Goal: Navigation & Orientation: Find specific page/section

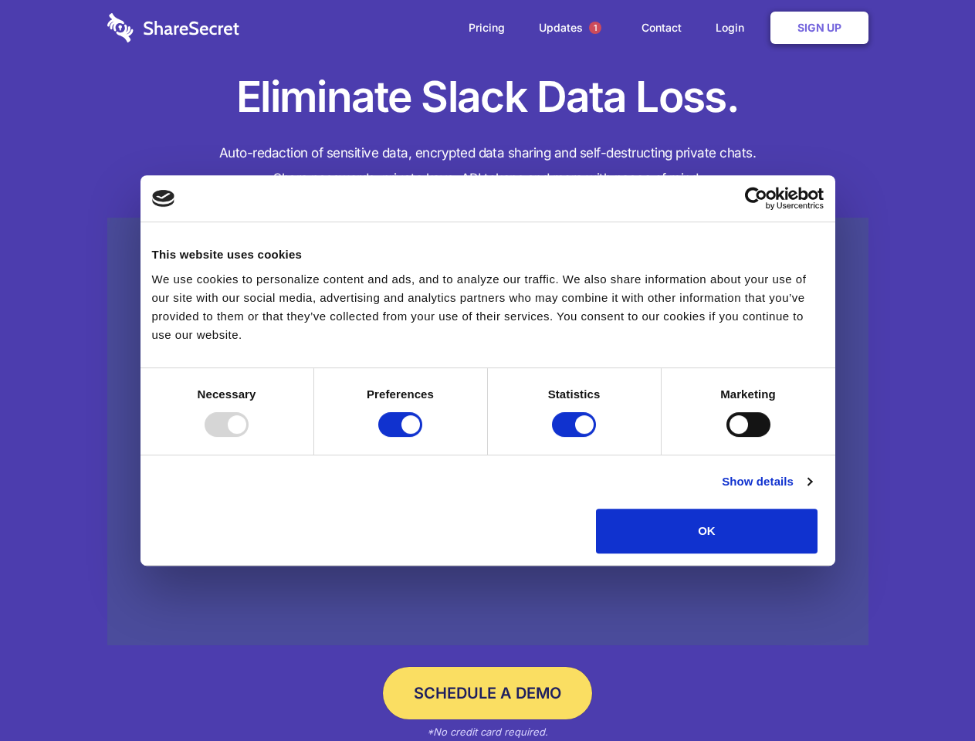
click at [249, 437] on div at bounding box center [227, 424] width 44 height 25
click at [422, 437] on input "Preferences" at bounding box center [400, 424] width 44 height 25
checkbox input "false"
click at [576, 437] on input "Statistics" at bounding box center [574, 424] width 44 height 25
checkbox input "false"
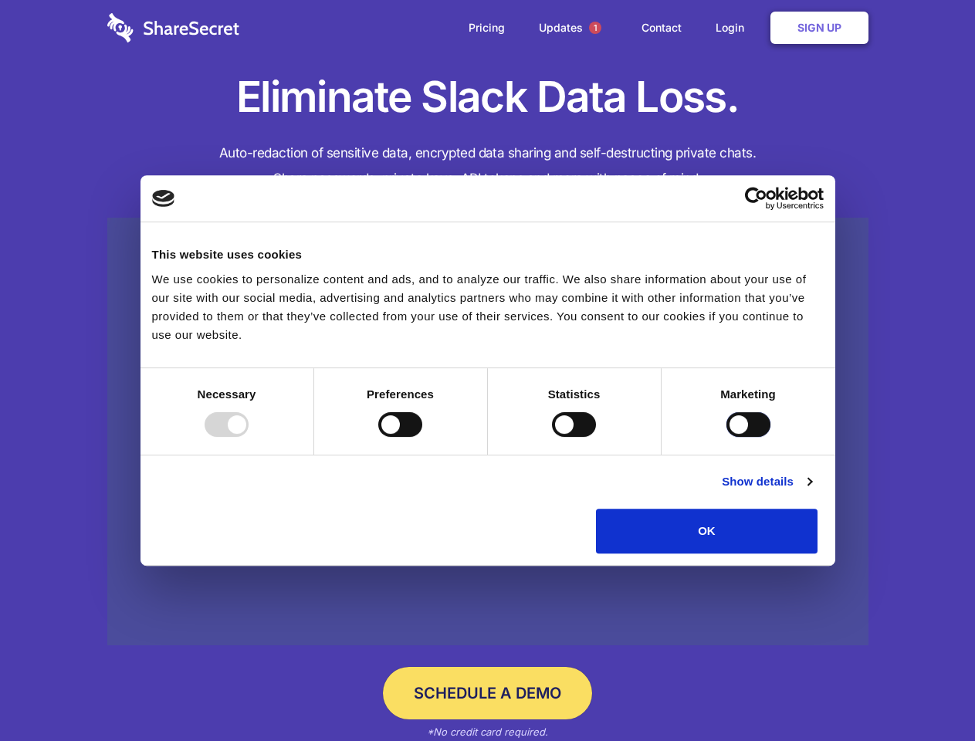
click at [726, 437] on input "Marketing" at bounding box center [748, 424] width 44 height 25
checkbox input "true"
click at [811, 491] on link "Show details" at bounding box center [767, 481] width 90 height 19
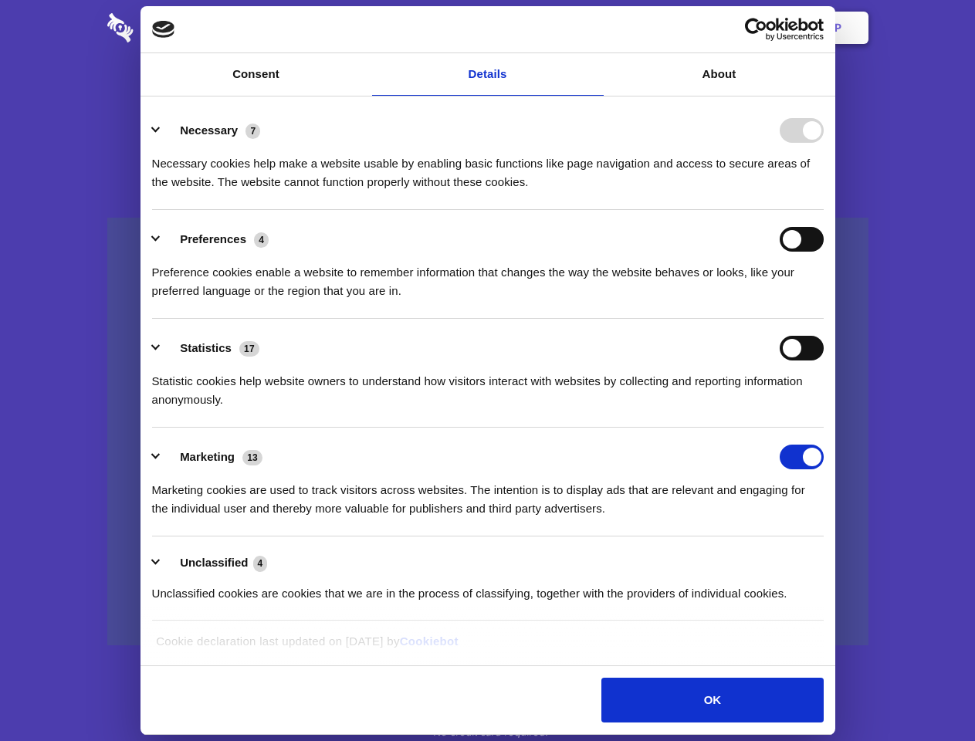
click at [824, 191] on div "Necessary cookies help make a website usable by enabling basic functions like p…" at bounding box center [488, 167] width 672 height 49
click at [594, 28] on span "1" at bounding box center [595, 28] width 12 height 12
